Goal: Task Accomplishment & Management: Use online tool/utility

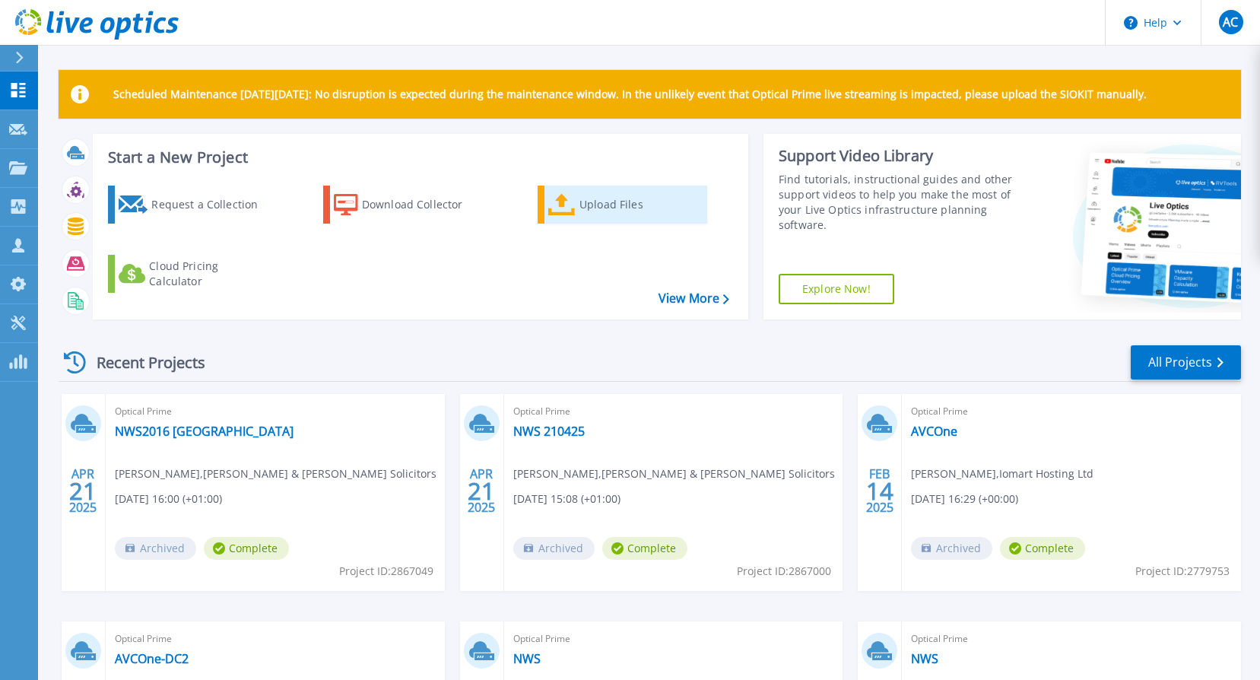
click at [598, 199] on div "Upload Files" at bounding box center [640, 204] width 122 height 30
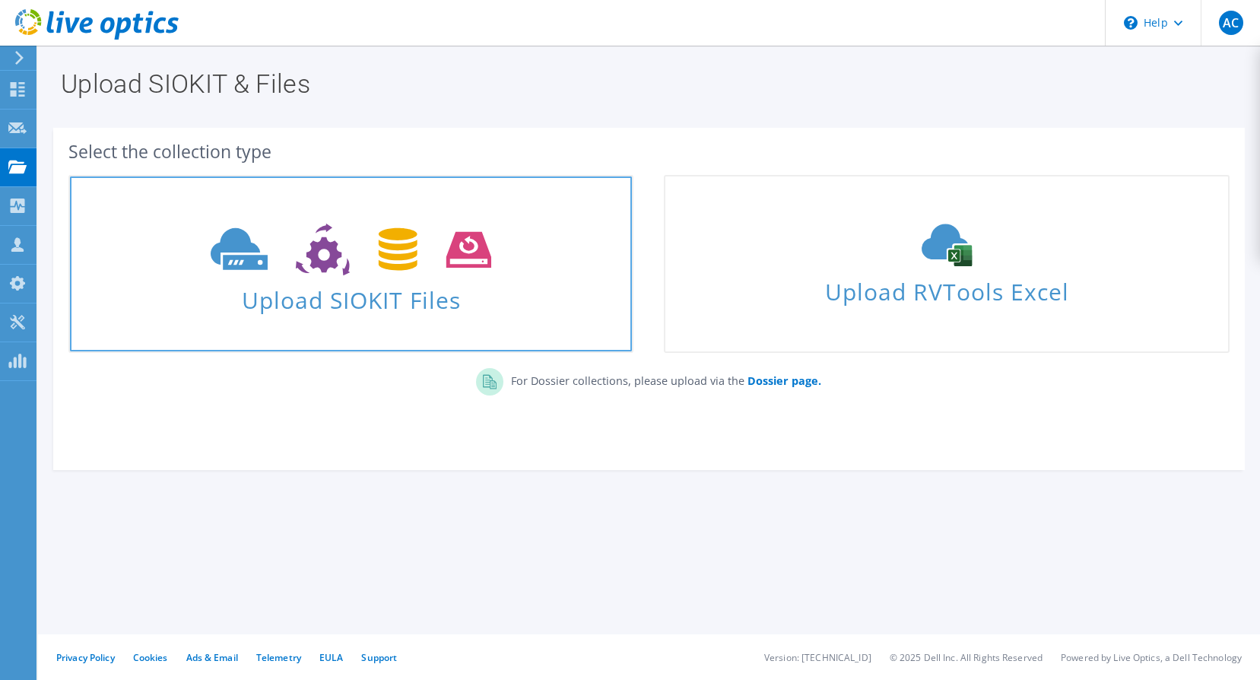
click at [364, 309] on span "Upload SIOKIT Files" at bounding box center [351, 295] width 562 height 33
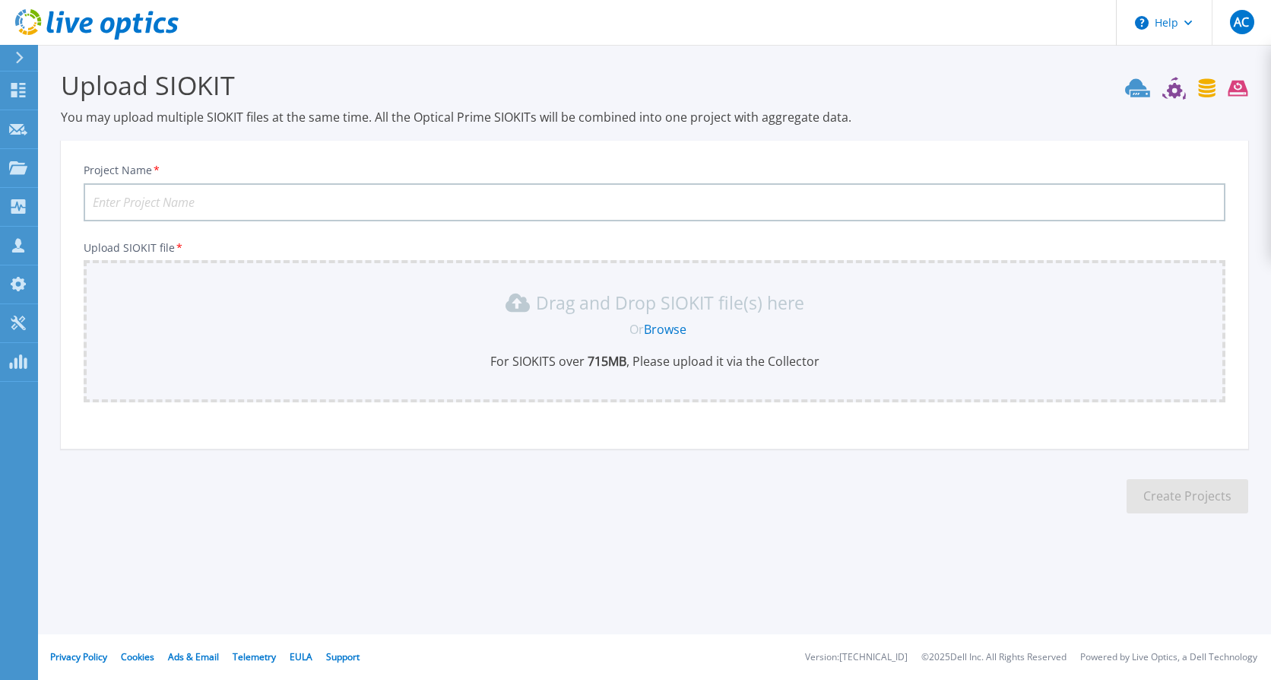
click at [658, 331] on link "Browse" at bounding box center [665, 329] width 43 height 17
